Goal: Information Seeking & Learning: Learn about a topic

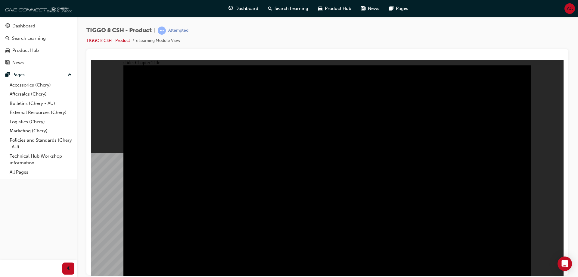
radio input "true"
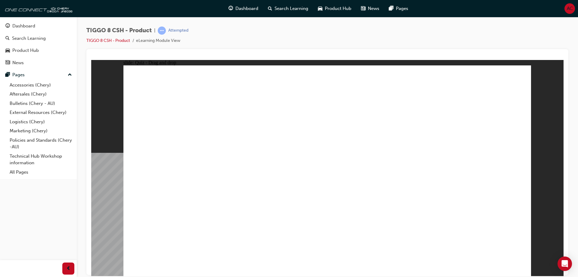
drag, startPoint x: 315, startPoint y: 85, endPoint x: 411, endPoint y: 182, distance: 136.4
drag, startPoint x: 412, startPoint y: 88, endPoint x: 263, endPoint y: 183, distance: 176.3
drag, startPoint x: 371, startPoint y: 150, endPoint x: 350, endPoint y: 185, distance: 40.4
drag, startPoint x: 455, startPoint y: 135, endPoint x: 502, endPoint y: 188, distance: 71.0
drag, startPoint x: 481, startPoint y: 90, endPoint x: 172, endPoint y: 181, distance: 322.2
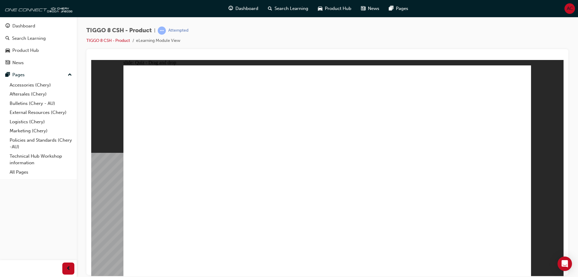
checkbox input "true"
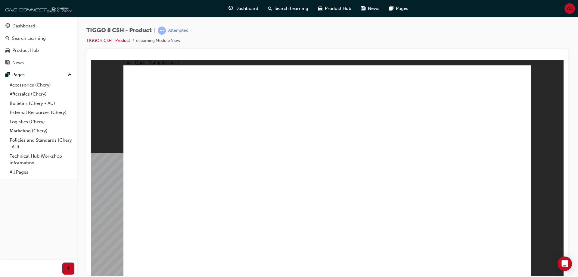
radio input "true"
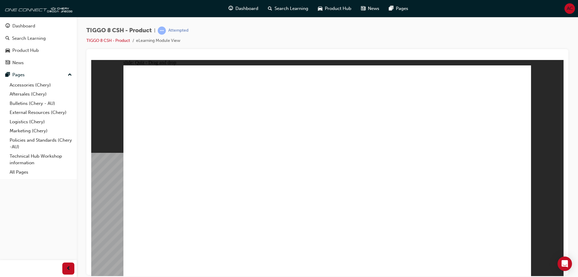
drag, startPoint x: 404, startPoint y: 120, endPoint x: 362, endPoint y: 189, distance: 80.8
drag, startPoint x: 323, startPoint y: 104, endPoint x: 348, endPoint y: 199, distance: 98.9
drag, startPoint x: 337, startPoint y: 97, endPoint x: 355, endPoint y: 217, distance: 121.2
drag, startPoint x: 397, startPoint y: 82, endPoint x: 402, endPoint y: 99, distance: 17.7
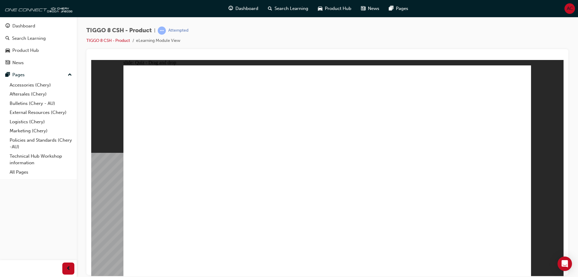
drag, startPoint x: 402, startPoint y: 89, endPoint x: 417, endPoint y: 197, distance: 109.1
drag, startPoint x: 474, startPoint y: 90, endPoint x: 425, endPoint y: 216, distance: 135.8
drag, startPoint x: 407, startPoint y: 102, endPoint x: 422, endPoint y: 208, distance: 106.5
drag, startPoint x: 470, startPoint y: 104, endPoint x: 371, endPoint y: 218, distance: 151.3
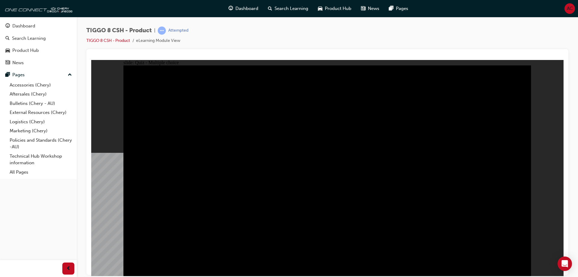
radio input "true"
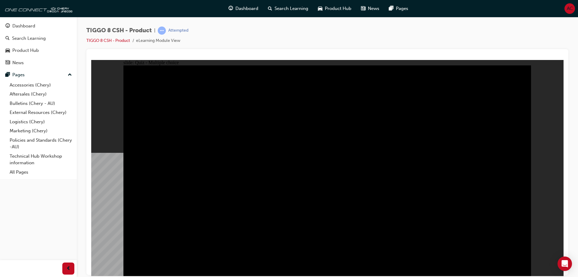
radio input "true"
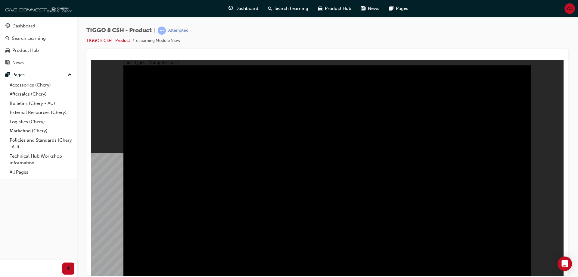
checkbox input "true"
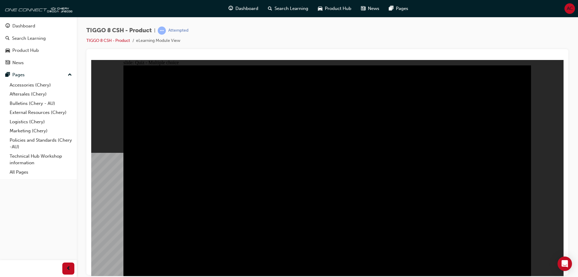
checkbox input "true"
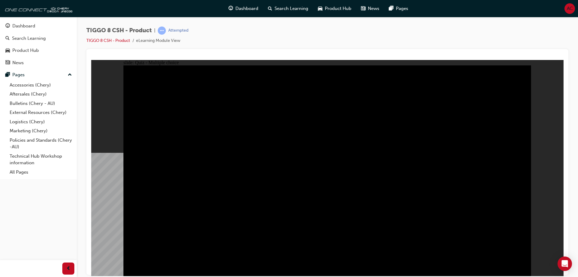
checkbox input "true"
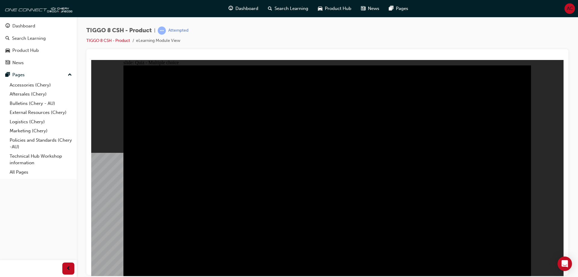
checkbox input "true"
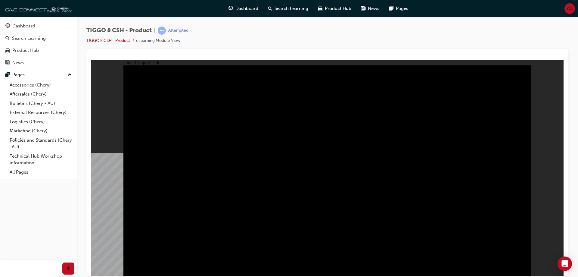
radio input "true"
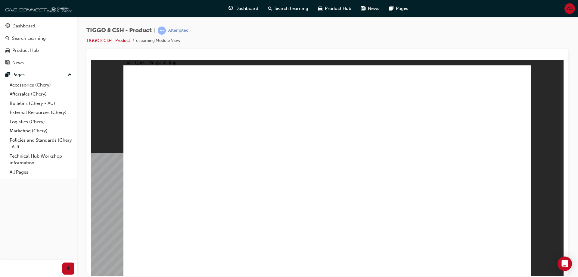
drag, startPoint x: 309, startPoint y: 90, endPoint x: 394, endPoint y: 179, distance: 123.2
drag, startPoint x: 368, startPoint y: 131, endPoint x: 345, endPoint y: 176, distance: 50.1
drag, startPoint x: 451, startPoint y: 136, endPoint x: 494, endPoint y: 196, distance: 74.6
drag, startPoint x: 477, startPoint y: 73, endPoint x: 182, endPoint y: 167, distance: 309.2
drag, startPoint x: 368, startPoint y: 100, endPoint x: 223, endPoint y: 187, distance: 169.5
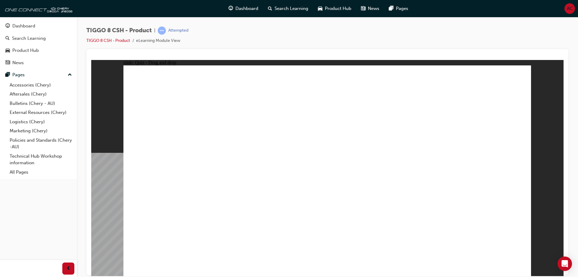
checkbox input "true"
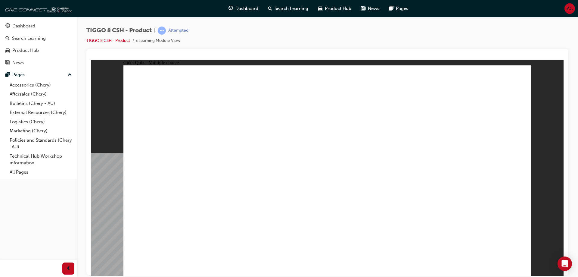
radio input "true"
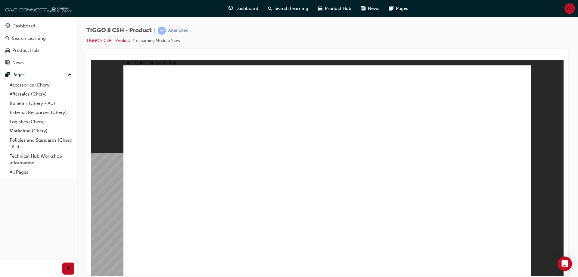
drag, startPoint x: 329, startPoint y: 89, endPoint x: 351, endPoint y: 201, distance: 114.8
drag, startPoint x: 331, startPoint y: 104, endPoint x: 350, endPoint y: 200, distance: 98.3
drag, startPoint x: 407, startPoint y: 89, endPoint x: 354, endPoint y: 200, distance: 123.1
drag, startPoint x: 420, startPoint y: 129, endPoint x: 429, endPoint y: 202, distance: 73.4
drag, startPoint x: 487, startPoint y: 91, endPoint x: 432, endPoint y: 216, distance: 136.3
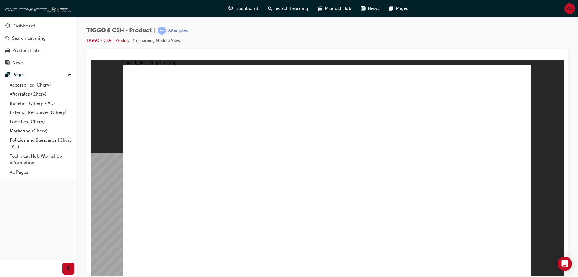
drag, startPoint x: 410, startPoint y: 120, endPoint x: 424, endPoint y: 215, distance: 96.2
drag, startPoint x: 496, startPoint y: 100, endPoint x: 387, endPoint y: 221, distance: 163.0
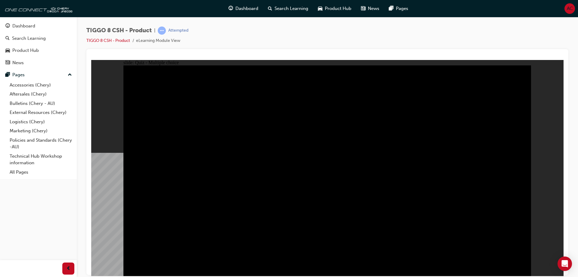
radio input "true"
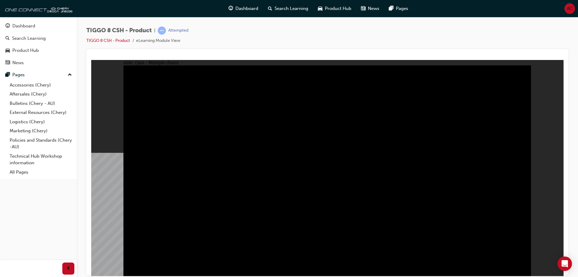
radio input "true"
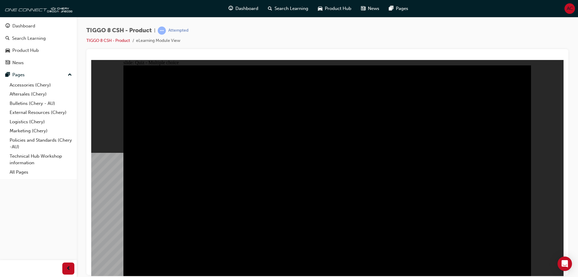
checkbox input "true"
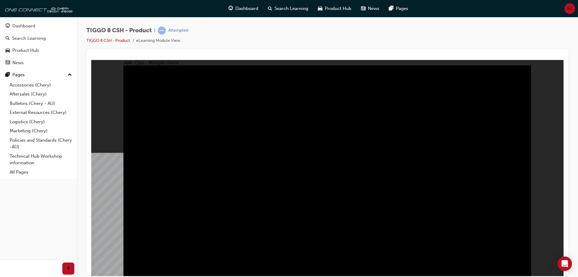
checkbox input "true"
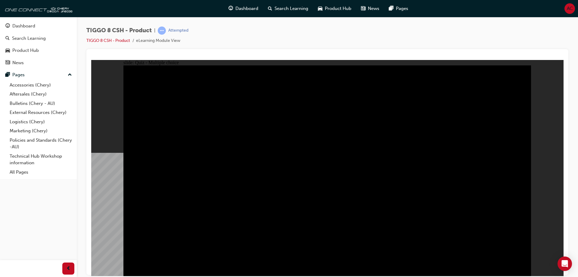
drag, startPoint x: 345, startPoint y: 127, endPoint x: 427, endPoint y: 124, distance: 81.9
checkbox input "true"
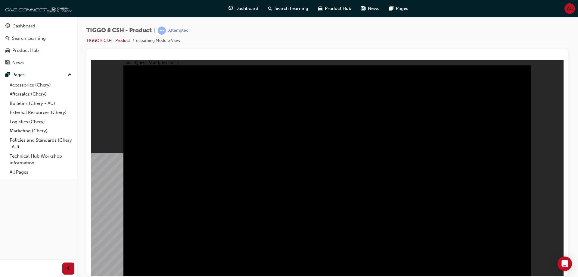
checkbox input "true"
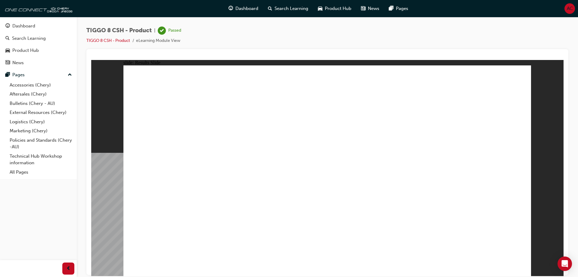
click at [30, 24] on div "Dashboard" at bounding box center [23, 26] width 23 height 7
